Goal: Check status

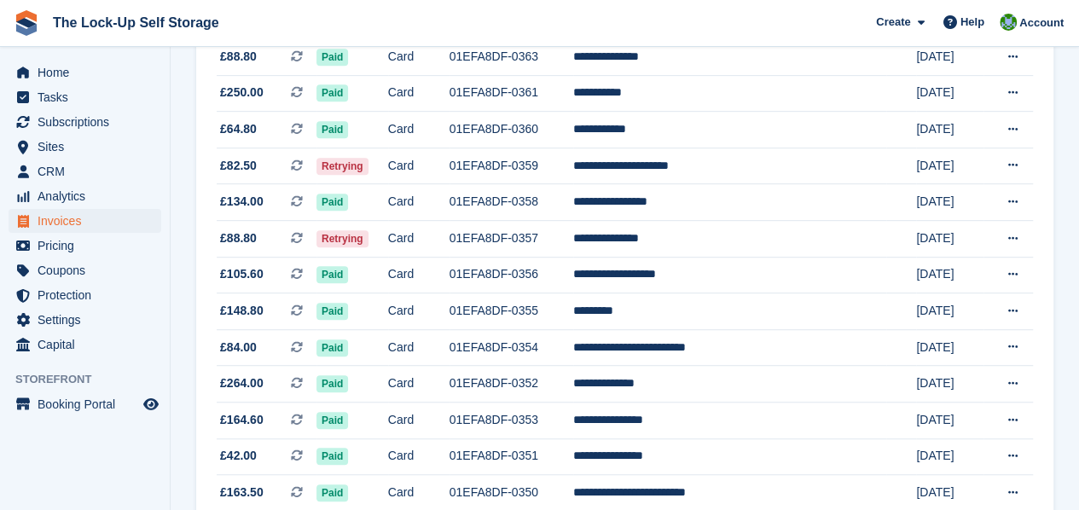
scroll to position [377, 0]
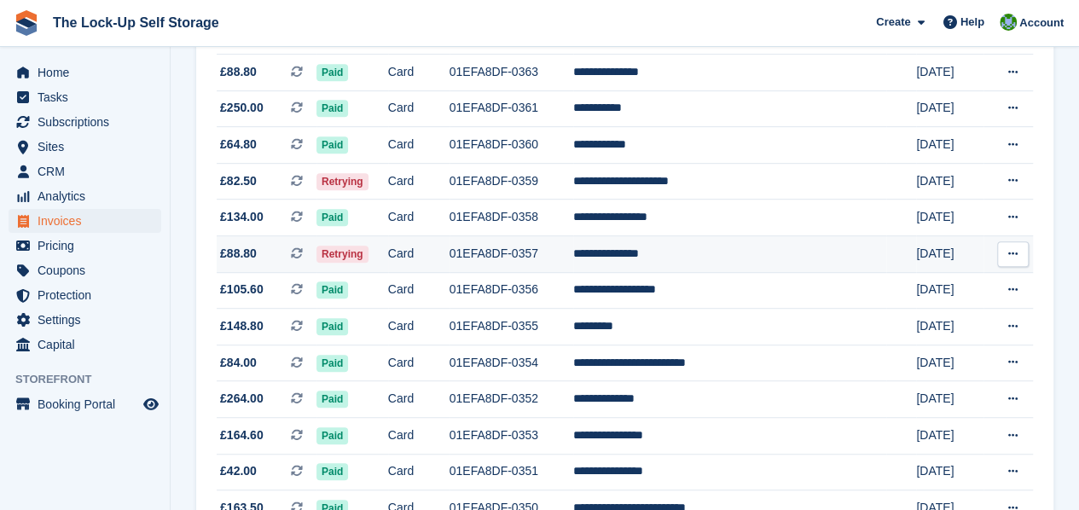
click at [450, 258] on td "Card" at bounding box center [418, 254] width 61 height 37
